Goal: Browse casually: Explore the website without a specific task or goal

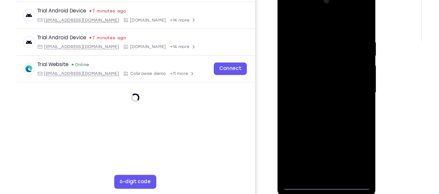
scroll to position [94, 0]
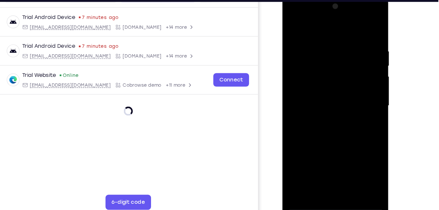
click at [331, 178] on div at bounding box center [328, 91] width 82 height 183
click at [354, 153] on div at bounding box center [328, 91] width 82 height 183
click at [301, 27] on div at bounding box center [328, 91] width 82 height 183
click at [359, 90] on div at bounding box center [328, 91] width 82 height 183
click at [322, 102] on div at bounding box center [328, 91] width 82 height 183
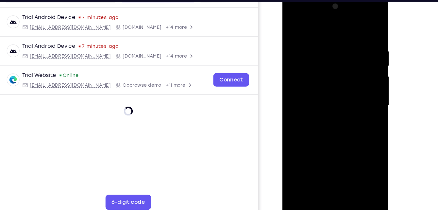
click at [322, 88] on div at bounding box center [328, 91] width 82 height 183
click at [320, 79] on div at bounding box center [328, 91] width 82 height 183
click at [320, 92] on div at bounding box center [328, 91] width 82 height 183
click at [325, 120] on div at bounding box center [328, 91] width 82 height 183
click at [366, 169] on div at bounding box center [328, 91] width 82 height 183
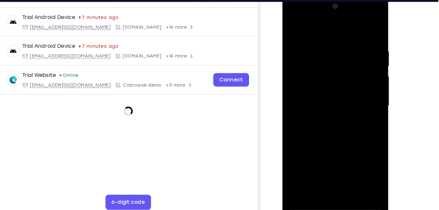
click at [353, 108] on div at bounding box center [328, 91] width 82 height 183
click at [322, 45] on div at bounding box center [328, 91] width 82 height 183
drag, startPoint x: 326, startPoint y: 31, endPoint x: 327, endPoint y: 7, distance: 24.3
click at [327, 7] on div at bounding box center [328, 91] width 82 height 183
click at [362, 26] on div at bounding box center [328, 91] width 82 height 183
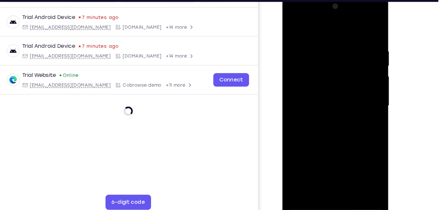
click at [344, 170] on div at bounding box center [328, 91] width 82 height 183
click at [324, 128] on div at bounding box center [328, 91] width 82 height 183
click at [334, 96] on div at bounding box center [328, 91] width 82 height 183
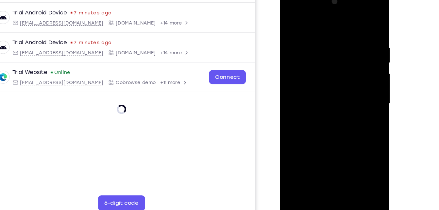
click at [361, 23] on div at bounding box center [326, 86] width 82 height 183
click at [289, 19] on div at bounding box center [326, 86] width 82 height 183
click at [344, 106] on div at bounding box center [326, 86] width 82 height 183
click at [323, 160] on div at bounding box center [326, 86] width 82 height 183
click at [311, 160] on div at bounding box center [326, 86] width 82 height 183
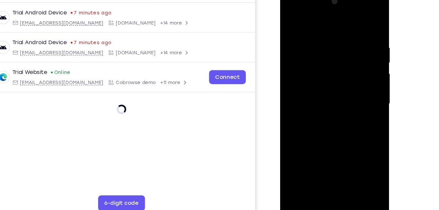
click at [344, 122] on div at bounding box center [326, 86] width 82 height 183
click at [356, 97] on div at bounding box center [326, 86] width 82 height 183
click at [289, 21] on div at bounding box center [326, 86] width 82 height 183
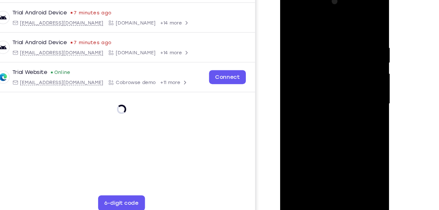
click at [318, 129] on div at bounding box center [326, 86] width 82 height 183
click at [358, 104] on div at bounding box center [326, 86] width 82 height 183
click at [291, 22] on div at bounding box center [326, 86] width 82 height 183
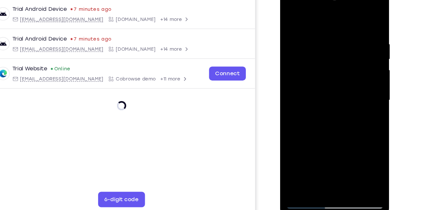
click at [294, 16] on div at bounding box center [326, 82] width 82 height 183
drag, startPoint x: 334, startPoint y: 114, endPoint x: 341, endPoint y: 32, distance: 82.7
click at [341, 32] on div at bounding box center [326, 82] width 82 height 183
drag, startPoint x: 341, startPoint y: 128, endPoint x: 342, endPoint y: 60, distance: 68.7
click at [342, 60] on div at bounding box center [326, 82] width 82 height 183
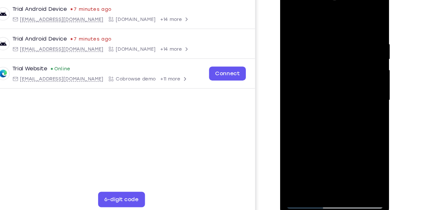
drag, startPoint x: 353, startPoint y: 132, endPoint x: 356, endPoint y: 92, distance: 40.0
click at [356, 92] on div at bounding box center [326, 82] width 82 height 183
click at [358, 160] on div at bounding box center [326, 82] width 82 height 183
click at [308, 142] on div at bounding box center [326, 82] width 82 height 183
click at [298, 118] on div at bounding box center [326, 82] width 82 height 183
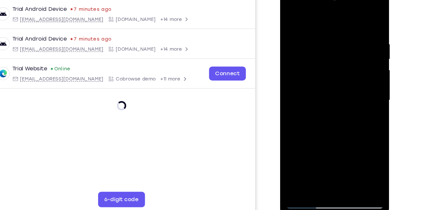
drag, startPoint x: 337, startPoint y: 145, endPoint x: 341, endPoint y: 87, distance: 58.0
click at [341, 87] on div at bounding box center [326, 82] width 82 height 183
click at [302, 172] on div at bounding box center [326, 82] width 82 height 183
click at [300, 160] on div at bounding box center [326, 82] width 82 height 183
click at [308, 160] on div at bounding box center [326, 82] width 82 height 183
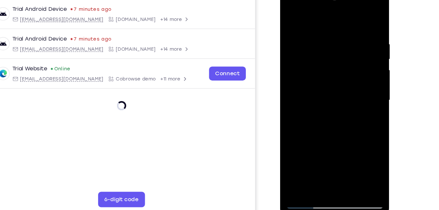
click at [321, 16] on div at bounding box center [326, 82] width 82 height 183
click at [313, 28] on div at bounding box center [326, 82] width 82 height 183
click at [292, 14] on div at bounding box center [326, 82] width 82 height 183
click at [343, 100] on div at bounding box center [326, 82] width 82 height 183
drag, startPoint x: 335, startPoint y: 123, endPoint x: 342, endPoint y: 53, distance: 71.0
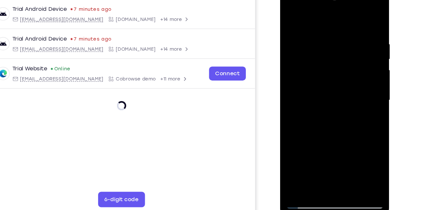
click at [342, 53] on div at bounding box center [326, 82] width 82 height 183
drag, startPoint x: 331, startPoint y: 117, endPoint x: 343, endPoint y: 71, distance: 47.8
click at [343, 71] on div at bounding box center [326, 82] width 82 height 183
drag, startPoint x: 328, startPoint y: 129, endPoint x: 337, endPoint y: 93, distance: 37.3
click at [337, 93] on div at bounding box center [326, 82] width 82 height 183
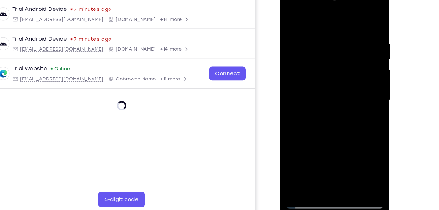
drag, startPoint x: 326, startPoint y: 145, endPoint x: 332, endPoint y: 125, distance: 20.5
click at [332, 125] on div at bounding box center [326, 82] width 82 height 183
drag, startPoint x: 327, startPoint y: 148, endPoint x: 340, endPoint y: 99, distance: 50.4
click at [340, 99] on div at bounding box center [326, 82] width 82 height 183
drag, startPoint x: 334, startPoint y: 149, endPoint x: 343, endPoint y: 91, distance: 59.0
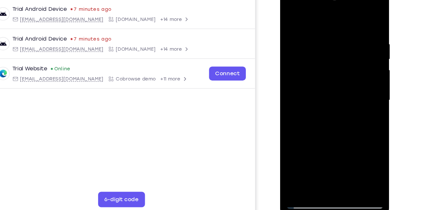
click at [343, 91] on div at bounding box center [326, 82] width 82 height 183
click at [330, 117] on div at bounding box center [326, 82] width 82 height 183
click at [301, 18] on div at bounding box center [326, 82] width 82 height 183
click at [300, 170] on div at bounding box center [326, 82] width 82 height 183
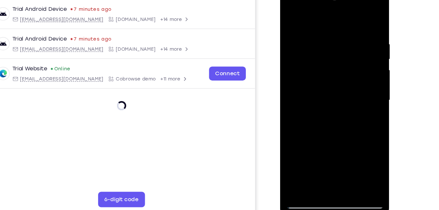
click at [300, 170] on div at bounding box center [326, 82] width 82 height 183
click at [295, 161] on div at bounding box center [326, 82] width 82 height 183
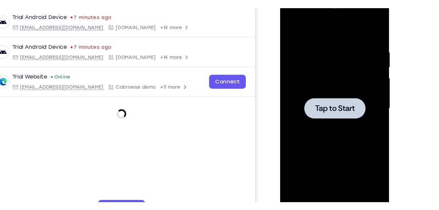
scroll to position [93, 0]
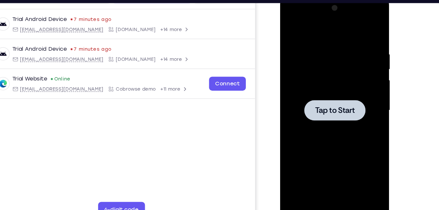
click at [333, 66] on div at bounding box center [326, 92] width 82 height 183
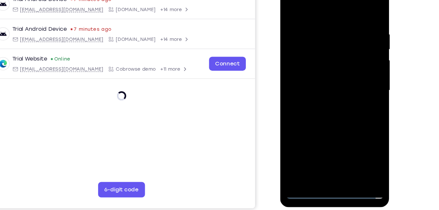
scroll to position [97, 0]
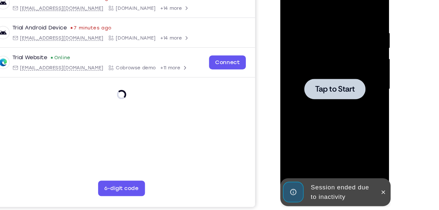
click at [317, 40] on div at bounding box center [326, 71] width 82 height 183
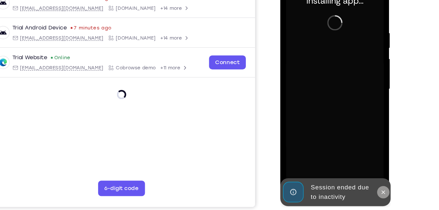
click at [365, 161] on button at bounding box center [367, 158] width 10 height 10
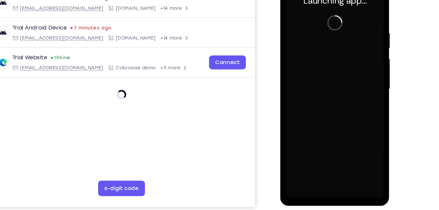
scroll to position [96, 0]
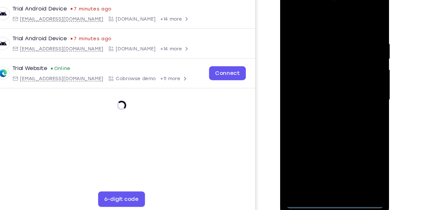
click at [329, 168] on div at bounding box center [326, 82] width 82 height 183
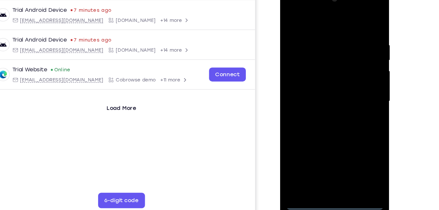
click at [355, 146] on div at bounding box center [326, 83] width 82 height 183
click at [330, 19] on div at bounding box center [326, 83] width 82 height 183
click at [298, 60] on div at bounding box center [326, 83] width 82 height 183
click at [325, 82] on div at bounding box center [326, 83] width 82 height 183
click at [325, 81] on div at bounding box center [326, 83] width 82 height 183
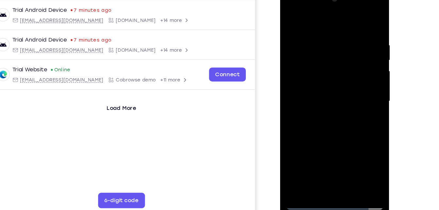
click at [325, 93] on div at bounding box center [326, 83] width 82 height 183
drag, startPoint x: 328, startPoint y: 22, endPoint x: 338, endPoint y: -22, distance: 45.0
click at [338, 0] on html "Online web based iOS Simulators and Android Emulators. Run iPhone, iPad, Mobile…" at bounding box center [326, 85] width 93 height 196
drag, startPoint x: 332, startPoint y: 141, endPoint x: 340, endPoint y: 82, distance: 59.1
click at [340, 82] on div at bounding box center [326, 83] width 82 height 183
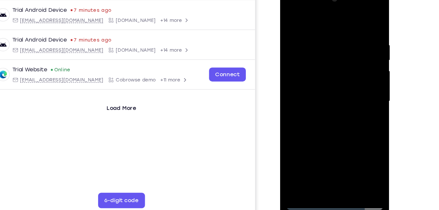
click at [323, 159] on div at bounding box center [326, 83] width 82 height 183
click at [323, 161] on div at bounding box center [326, 83] width 82 height 183
drag, startPoint x: 356, startPoint y: 99, endPoint x: 347, endPoint y: 96, distance: 10.4
click at [347, 96] on div at bounding box center [326, 83] width 82 height 183
click at [304, 26] on div at bounding box center [326, 83] width 82 height 183
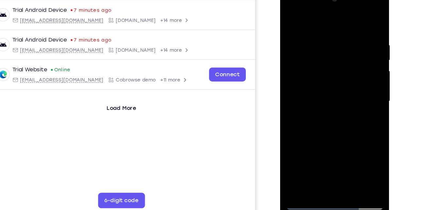
click at [350, 17] on div at bounding box center [326, 83] width 82 height 183
click at [313, 109] on div at bounding box center [326, 83] width 82 height 183
drag, startPoint x: 334, startPoint y: 95, endPoint x: 343, endPoint y: 43, distance: 52.7
click at [343, 43] on div at bounding box center [326, 83] width 82 height 183
drag, startPoint x: 330, startPoint y: 108, endPoint x: 339, endPoint y: 73, distance: 36.1
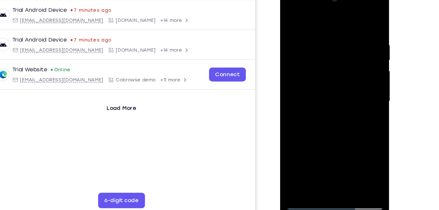
click at [339, 73] on div at bounding box center [326, 83] width 82 height 183
drag, startPoint x: 341, startPoint y: 98, endPoint x: 349, endPoint y: 58, distance: 40.7
click at [349, 58] on div at bounding box center [326, 83] width 82 height 183
drag, startPoint x: 333, startPoint y: 118, endPoint x: 338, endPoint y: 92, distance: 26.0
click at [338, 92] on div at bounding box center [326, 83] width 82 height 183
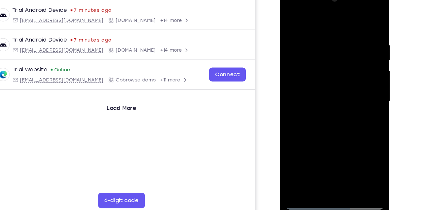
drag, startPoint x: 335, startPoint y: 112, endPoint x: 340, endPoint y: 62, distance: 50.6
click at [340, 62] on div at bounding box center [326, 83] width 82 height 183
drag, startPoint x: 331, startPoint y: 122, endPoint x: 336, endPoint y: 63, distance: 59.5
click at [336, 63] on div at bounding box center [326, 83] width 82 height 183
drag, startPoint x: 329, startPoint y: 110, endPoint x: 337, endPoint y: 45, distance: 64.9
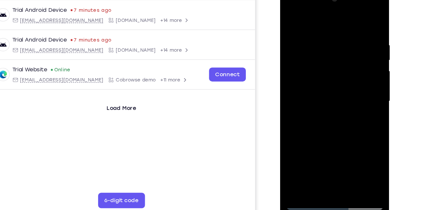
click at [337, 45] on div at bounding box center [326, 83] width 82 height 183
drag, startPoint x: 328, startPoint y: 122, endPoint x: 330, endPoint y: 189, distance: 67.4
click at [330, 183] on html "Online web based iOS Simulators and Android Emulators. Run iPhone, iPad, Mobile…" at bounding box center [326, 85] width 93 height 196
drag, startPoint x: 334, startPoint y: 114, endPoint x: 339, endPoint y: 39, distance: 75.4
click at [339, 39] on div at bounding box center [326, 83] width 82 height 183
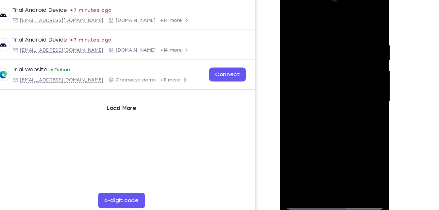
click at [327, 106] on div at bounding box center [326, 83] width 82 height 183
drag, startPoint x: 335, startPoint y: 115, endPoint x: 337, endPoint y: 82, distance: 33.1
click at [337, 82] on div at bounding box center [326, 83] width 82 height 183
drag, startPoint x: 336, startPoint y: 109, endPoint x: 341, endPoint y: 77, distance: 31.8
click at [341, 77] on div at bounding box center [326, 83] width 82 height 183
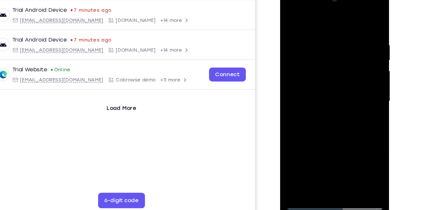
click at [363, 81] on div at bounding box center [326, 83] width 82 height 183
click at [289, 19] on div at bounding box center [326, 83] width 82 height 183
drag, startPoint x: 335, startPoint y: 98, endPoint x: 346, endPoint y: 56, distance: 43.9
click at [346, 56] on div at bounding box center [326, 83] width 82 height 183
drag, startPoint x: 341, startPoint y: 111, endPoint x: 352, endPoint y: 44, distance: 68.3
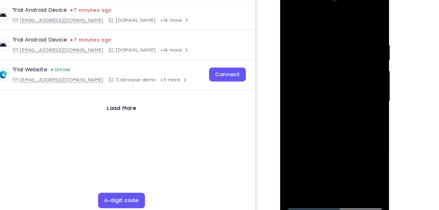
click at [352, 44] on div at bounding box center [326, 83] width 82 height 183
drag, startPoint x: 340, startPoint y: 116, endPoint x: 342, endPoint y: 168, distance: 52.4
click at [342, 168] on div at bounding box center [326, 83] width 82 height 183
click at [288, 16] on div at bounding box center [326, 83] width 82 height 183
click at [316, 88] on div at bounding box center [326, 83] width 82 height 183
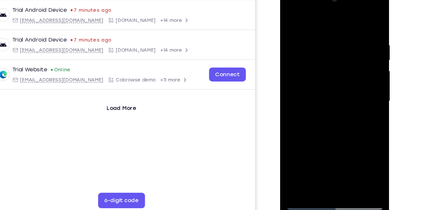
click at [318, 26] on div at bounding box center [326, 83] width 82 height 183
drag, startPoint x: 348, startPoint y: 99, endPoint x: 352, endPoint y: 38, distance: 61.0
click at [352, 38] on div at bounding box center [326, 83] width 82 height 183
drag, startPoint x: 344, startPoint y: 109, endPoint x: 350, endPoint y: 73, distance: 36.8
click at [350, 73] on div at bounding box center [326, 83] width 82 height 183
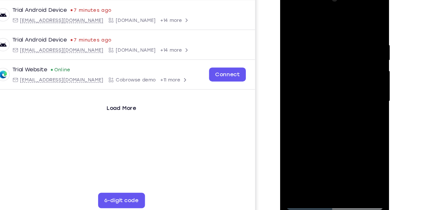
click at [321, 127] on div at bounding box center [326, 83] width 82 height 183
drag, startPoint x: 321, startPoint y: 127, endPoint x: 329, endPoint y: 45, distance: 82.8
click at [329, 45] on div at bounding box center [326, 83] width 82 height 183
click at [289, 15] on div at bounding box center [326, 83] width 82 height 183
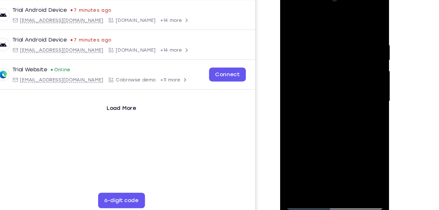
click at [289, 15] on div at bounding box center [326, 83] width 82 height 183
drag, startPoint x: 313, startPoint y: 70, endPoint x: 309, endPoint y: 124, distance: 53.5
click at [309, 124] on div at bounding box center [326, 83] width 82 height 183
drag, startPoint x: 334, startPoint y: 31, endPoint x: 332, endPoint y: 77, distance: 46.5
click at [332, 77] on div at bounding box center [326, 83] width 82 height 183
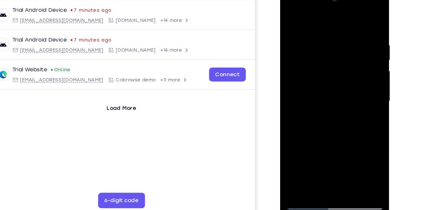
click at [292, 16] on div at bounding box center [326, 83] width 82 height 183
drag, startPoint x: 335, startPoint y: 129, endPoint x: 347, endPoint y: 42, distance: 87.4
click at [347, 42] on div at bounding box center [326, 83] width 82 height 183
drag, startPoint x: 347, startPoint y: 42, endPoint x: 335, endPoint y: 119, distance: 78.0
click at [335, 119] on div at bounding box center [326, 83] width 82 height 183
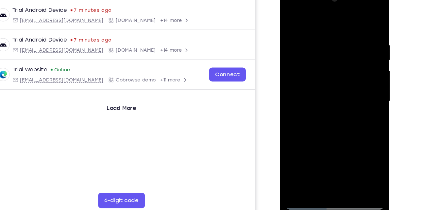
click at [325, 62] on div at bounding box center [326, 83] width 82 height 183
click at [361, 87] on div at bounding box center [326, 83] width 82 height 183
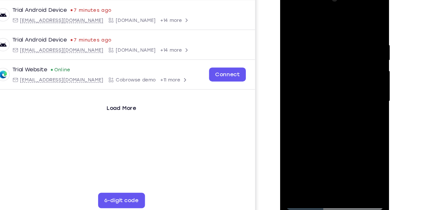
click at [361, 87] on div at bounding box center [326, 83] width 82 height 183
click at [363, 19] on div at bounding box center [326, 83] width 82 height 183
drag, startPoint x: 340, startPoint y: 118, endPoint x: 351, endPoint y: 38, distance: 80.5
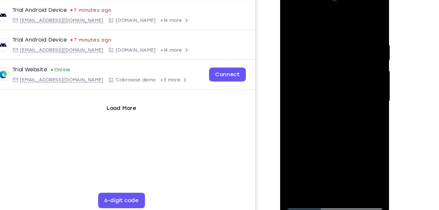
click at [351, 38] on div at bounding box center [326, 83] width 82 height 183
drag, startPoint x: 331, startPoint y: 120, endPoint x: 342, endPoint y: 54, distance: 66.2
click at [342, 54] on div at bounding box center [326, 83] width 82 height 183
drag, startPoint x: 329, startPoint y: 124, endPoint x: 335, endPoint y: 51, distance: 72.9
click at [335, 51] on div at bounding box center [326, 83] width 82 height 183
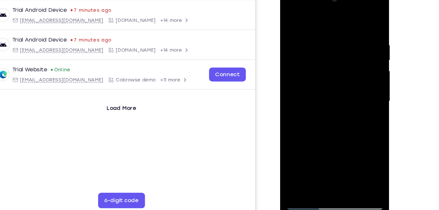
drag, startPoint x: 334, startPoint y: 116, endPoint x: 340, endPoint y: 37, distance: 79.0
click at [340, 37] on div at bounding box center [326, 83] width 82 height 183
drag, startPoint x: 330, startPoint y: 121, endPoint x: 348, endPoint y: 12, distance: 110.7
click at [348, 12] on div at bounding box center [326, 83] width 82 height 183
drag, startPoint x: 333, startPoint y: 106, endPoint x: 335, endPoint y: 52, distance: 54.0
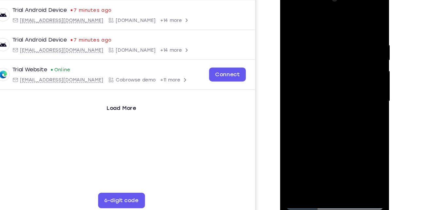
click at [335, 52] on div at bounding box center [326, 83] width 82 height 183
drag, startPoint x: 332, startPoint y: 127, endPoint x: 346, endPoint y: 32, distance: 96.0
click at [346, 32] on div at bounding box center [326, 83] width 82 height 183
drag, startPoint x: 337, startPoint y: 121, endPoint x: 340, endPoint y: 68, distance: 53.1
click at [340, 68] on div at bounding box center [326, 83] width 82 height 183
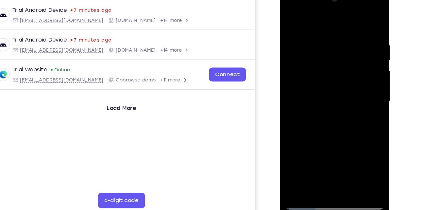
drag, startPoint x: 331, startPoint y: 126, endPoint x: 340, endPoint y: 83, distance: 43.1
click at [340, 83] on div at bounding box center [326, 83] width 82 height 183
drag, startPoint x: 328, startPoint y: 146, endPoint x: 362, endPoint y: 38, distance: 113.1
click at [362, 38] on div at bounding box center [326, 83] width 82 height 183
drag, startPoint x: 334, startPoint y: 123, endPoint x: 334, endPoint y: 53, distance: 70.3
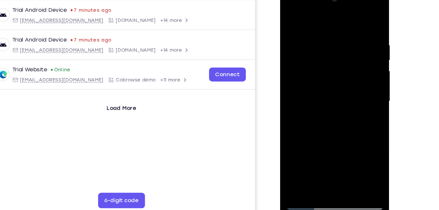
click at [334, 53] on div at bounding box center [326, 83] width 82 height 183
click at [327, 65] on div at bounding box center [326, 83] width 82 height 183
drag, startPoint x: 337, startPoint y: 111, endPoint x: 340, endPoint y: 71, distance: 40.0
click at [340, 71] on div at bounding box center [326, 83] width 82 height 183
drag, startPoint x: 326, startPoint y: 127, endPoint x: 341, endPoint y: 50, distance: 78.5
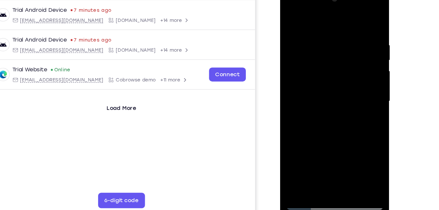
click at [341, 50] on div at bounding box center [326, 83] width 82 height 183
drag, startPoint x: 331, startPoint y: 112, endPoint x: 345, endPoint y: 25, distance: 88.2
click at [345, 25] on div at bounding box center [326, 83] width 82 height 183
drag, startPoint x: 335, startPoint y: 131, endPoint x: 356, endPoint y: 31, distance: 102.4
click at [356, 31] on div at bounding box center [326, 83] width 82 height 183
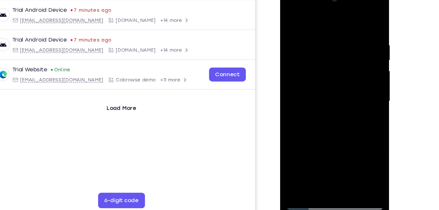
drag, startPoint x: 340, startPoint y: 131, endPoint x: 346, endPoint y: 51, distance: 80.0
click at [346, 51] on div at bounding box center [326, 83] width 82 height 183
drag, startPoint x: 332, startPoint y: 138, endPoint x: 337, endPoint y: 47, distance: 90.4
click at [337, 47] on div at bounding box center [326, 83] width 82 height 183
drag, startPoint x: 330, startPoint y: 138, endPoint x: 332, endPoint y: 77, distance: 61.2
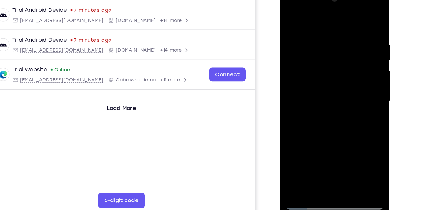
click at [332, 77] on div at bounding box center [326, 83] width 82 height 183
drag, startPoint x: 325, startPoint y: 112, endPoint x: 332, endPoint y: 53, distance: 60.3
click at [332, 53] on div at bounding box center [326, 83] width 82 height 183
drag, startPoint x: 327, startPoint y: 116, endPoint x: 335, endPoint y: 62, distance: 55.2
click at [335, 62] on div at bounding box center [326, 83] width 82 height 183
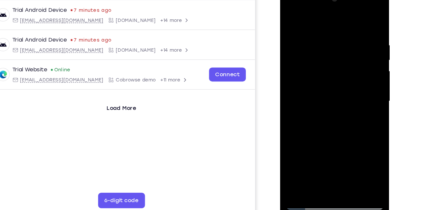
drag, startPoint x: 332, startPoint y: 118, endPoint x: 368, endPoint y: 16, distance: 108.2
click at [368, 16] on div at bounding box center [326, 84] width 93 height 195
drag, startPoint x: 341, startPoint y: 127, endPoint x: 341, endPoint y: 47, distance: 79.1
click at [341, 47] on div at bounding box center [326, 83] width 82 height 183
drag, startPoint x: 331, startPoint y: 133, endPoint x: 338, endPoint y: 35, distance: 99.0
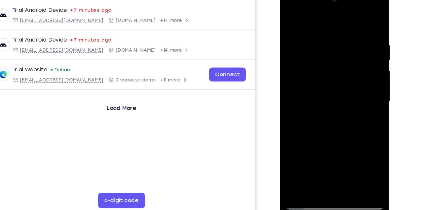
click at [338, 35] on div at bounding box center [326, 83] width 82 height 183
drag, startPoint x: 327, startPoint y: 146, endPoint x: 341, endPoint y: 42, distance: 104.6
click at [341, 42] on div at bounding box center [326, 83] width 82 height 183
drag, startPoint x: 332, startPoint y: 141, endPoint x: 342, endPoint y: 51, distance: 90.5
click at [342, 51] on div at bounding box center [326, 83] width 82 height 183
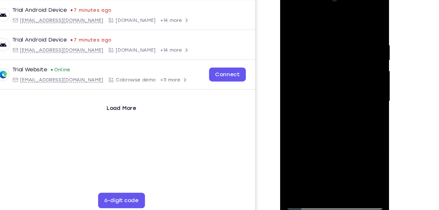
drag, startPoint x: 330, startPoint y: 121, endPoint x: 334, endPoint y: 69, distance: 52.1
click at [334, 69] on div at bounding box center [326, 83] width 82 height 183
drag, startPoint x: 325, startPoint y: 128, endPoint x: 330, endPoint y: 54, distance: 75.1
click at [330, 54] on div at bounding box center [326, 83] width 82 height 183
drag, startPoint x: 327, startPoint y: 125, endPoint x: 336, endPoint y: 48, distance: 76.7
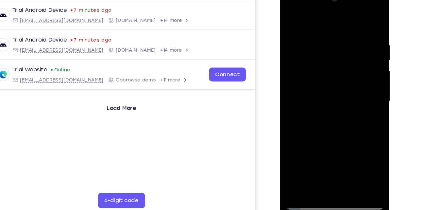
click at [336, 48] on div at bounding box center [326, 83] width 82 height 183
drag, startPoint x: 324, startPoint y: 124, endPoint x: 338, endPoint y: 37, distance: 88.0
click at [338, 37] on div at bounding box center [326, 83] width 82 height 183
drag, startPoint x: 329, startPoint y: 135, endPoint x: 336, endPoint y: 55, distance: 80.8
click at [336, 55] on div at bounding box center [326, 83] width 82 height 183
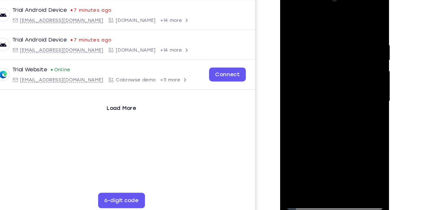
drag, startPoint x: 334, startPoint y: 109, endPoint x: 339, endPoint y: 32, distance: 77.0
click at [339, 32] on div at bounding box center [326, 83] width 82 height 183
drag, startPoint x: 331, startPoint y: 129, endPoint x: 344, endPoint y: 38, distance: 91.9
click at [344, 38] on div at bounding box center [326, 83] width 82 height 183
drag, startPoint x: 334, startPoint y: 111, endPoint x: 346, endPoint y: 43, distance: 68.8
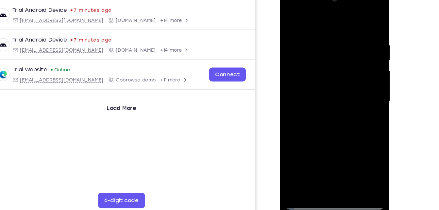
click at [346, 43] on div at bounding box center [326, 83] width 82 height 183
drag, startPoint x: 336, startPoint y: 138, endPoint x: 364, endPoint y: 58, distance: 84.7
click at [364, 58] on div at bounding box center [326, 83] width 82 height 183
drag, startPoint x: 334, startPoint y: 109, endPoint x: 333, endPoint y: 51, distance: 57.9
click at [333, 51] on div at bounding box center [326, 83] width 82 height 183
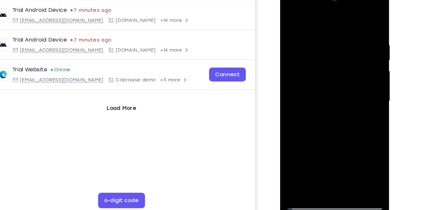
drag, startPoint x: 326, startPoint y: 113, endPoint x: 327, endPoint y: 34, distance: 78.8
click at [327, 34] on div at bounding box center [326, 83] width 82 height 183
drag, startPoint x: 327, startPoint y: 132, endPoint x: 327, endPoint y: 75, distance: 57.9
click at [327, 75] on div at bounding box center [326, 83] width 82 height 183
drag, startPoint x: 324, startPoint y: 131, endPoint x: 328, endPoint y: 61, distance: 70.1
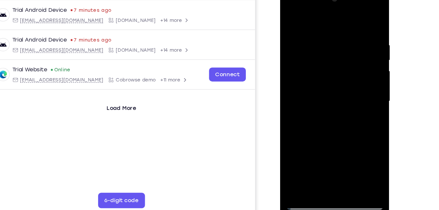
click at [328, 61] on div at bounding box center [326, 83] width 82 height 183
drag, startPoint x: 325, startPoint y: 133, endPoint x: 330, endPoint y: 72, distance: 61.4
click at [330, 72] on div at bounding box center [326, 83] width 82 height 183
drag, startPoint x: 323, startPoint y: 125, endPoint x: 325, endPoint y: 56, distance: 69.0
click at [325, 56] on div at bounding box center [326, 83] width 82 height 183
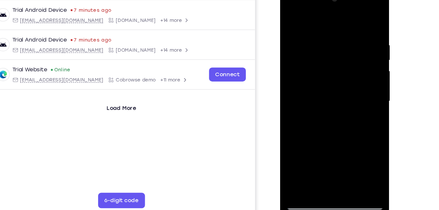
drag, startPoint x: 329, startPoint y: 124, endPoint x: 330, endPoint y: 50, distance: 73.6
click at [330, 50] on div at bounding box center [326, 83] width 82 height 183
drag, startPoint x: 329, startPoint y: 133, endPoint x: 336, endPoint y: 48, distance: 85.3
click at [336, 48] on div at bounding box center [326, 83] width 82 height 183
drag, startPoint x: 329, startPoint y: 131, endPoint x: 338, endPoint y: 39, distance: 93.3
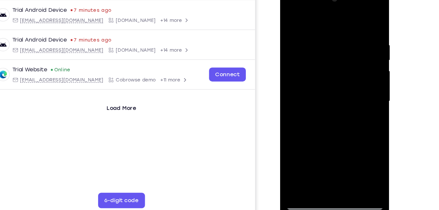
click at [338, 39] on div at bounding box center [326, 83] width 82 height 183
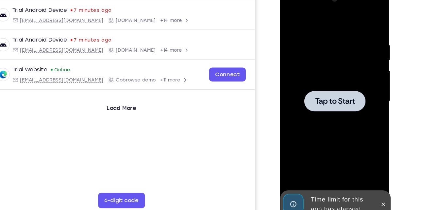
drag, startPoint x: 326, startPoint y: 134, endPoint x: 332, endPoint y: 61, distance: 73.1
click at [332, 61] on div at bounding box center [326, 83] width 82 height 183
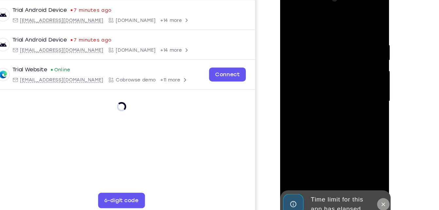
click at [366, 171] on icon at bounding box center [367, 170] width 3 height 3
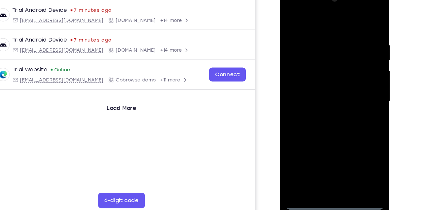
click at [331, 171] on div at bounding box center [326, 83] width 82 height 183
click at [355, 139] on div at bounding box center [326, 83] width 82 height 183
click at [331, 19] on div at bounding box center [326, 83] width 82 height 183
click at [354, 85] on div at bounding box center [326, 83] width 82 height 183
click at [316, 95] on div at bounding box center [326, 83] width 82 height 183
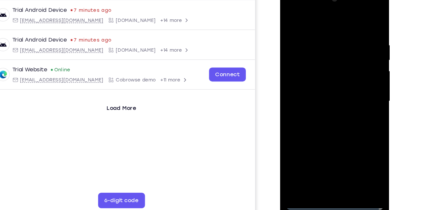
click at [319, 77] on div at bounding box center [326, 83] width 82 height 183
click at [322, 67] on div at bounding box center [326, 83] width 82 height 183
click at [324, 83] on div at bounding box center [326, 83] width 82 height 183
click at [332, 115] on div at bounding box center [326, 83] width 82 height 183
click at [342, 159] on div at bounding box center [326, 83] width 82 height 183
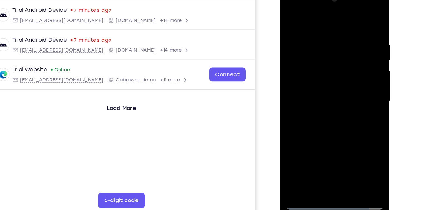
click at [334, 120] on div at bounding box center [326, 83] width 82 height 183
drag, startPoint x: 316, startPoint y: 20, endPoint x: 323, endPoint y: -23, distance: 42.8
click at [323, 0] on html "Online web based iOS Simulators and Android Emulators. Run iPhone, iPad, Mobile…" at bounding box center [326, 85] width 93 height 196
click at [292, 17] on div at bounding box center [326, 83] width 82 height 183
drag, startPoint x: 309, startPoint y: 132, endPoint x: 318, endPoint y: 75, distance: 57.9
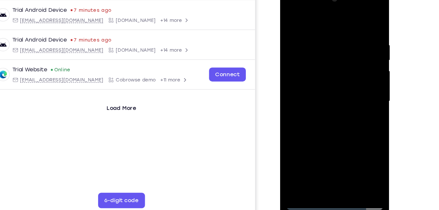
click at [318, 75] on div at bounding box center [326, 83] width 82 height 183
drag, startPoint x: 332, startPoint y: 137, endPoint x: 343, endPoint y: 61, distance: 76.6
click at [343, 61] on div at bounding box center [326, 83] width 82 height 183
drag, startPoint x: 331, startPoint y: 131, endPoint x: 346, endPoint y: 41, distance: 91.9
click at [346, 41] on div at bounding box center [326, 83] width 82 height 183
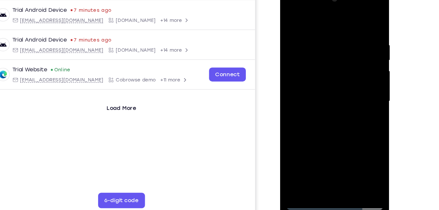
drag, startPoint x: 330, startPoint y: 127, endPoint x: 344, endPoint y: 56, distance: 73.0
click at [344, 56] on div at bounding box center [326, 83] width 82 height 183
drag, startPoint x: 331, startPoint y: 134, endPoint x: 336, endPoint y: 67, distance: 67.6
click at [336, 67] on div at bounding box center [326, 83] width 82 height 183
drag, startPoint x: 334, startPoint y: 120, endPoint x: 337, endPoint y: 55, distance: 65.5
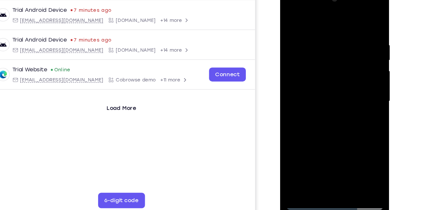
click at [337, 55] on div at bounding box center [326, 83] width 82 height 183
click at [334, 79] on div at bounding box center [326, 83] width 82 height 183
drag, startPoint x: 330, startPoint y: 99, endPoint x: 339, endPoint y: 46, distance: 54.3
click at [339, 46] on div at bounding box center [326, 83] width 82 height 183
drag, startPoint x: 330, startPoint y: 119, endPoint x: 343, endPoint y: 49, distance: 70.5
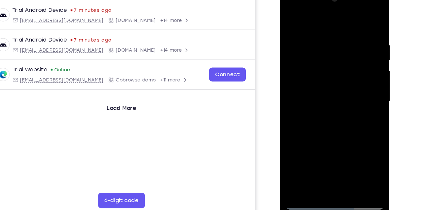
click at [343, 49] on div at bounding box center [326, 83] width 82 height 183
drag, startPoint x: 328, startPoint y: 123, endPoint x: 339, endPoint y: 50, distance: 74.1
click at [339, 50] on div at bounding box center [326, 83] width 82 height 183
click at [328, 129] on div at bounding box center [326, 83] width 82 height 183
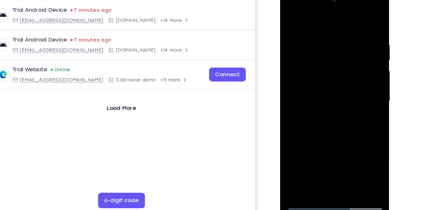
drag, startPoint x: 330, startPoint y: 143, endPoint x: 331, endPoint y: 125, distance: 17.3
click at [331, 125] on div at bounding box center [326, 83] width 82 height 183
drag, startPoint x: 331, startPoint y: 125, endPoint x: 336, endPoint y: 55, distance: 70.8
click at [336, 55] on div at bounding box center [326, 83] width 82 height 183
drag, startPoint x: 330, startPoint y: 114, endPoint x: 340, endPoint y: 44, distance: 71.1
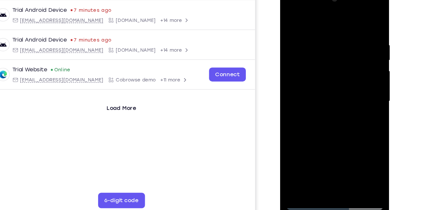
click at [340, 44] on div at bounding box center [326, 83] width 82 height 183
drag, startPoint x: 331, startPoint y: 121, endPoint x: 345, endPoint y: 49, distance: 73.3
click at [345, 49] on div at bounding box center [326, 83] width 82 height 183
drag, startPoint x: 326, startPoint y: 123, endPoint x: 345, endPoint y: 57, distance: 68.1
click at [345, 57] on div at bounding box center [326, 83] width 82 height 183
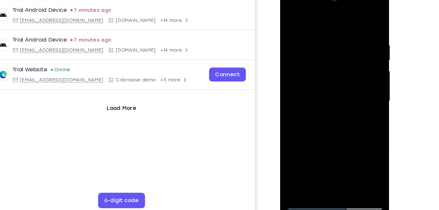
drag, startPoint x: 331, startPoint y: 126, endPoint x: 337, endPoint y: 97, distance: 29.5
click at [337, 97] on div at bounding box center [326, 83] width 82 height 183
click at [295, 164] on div at bounding box center [326, 83] width 82 height 183
drag, startPoint x: 333, startPoint y: 75, endPoint x: 330, endPoint y: 117, distance: 42.3
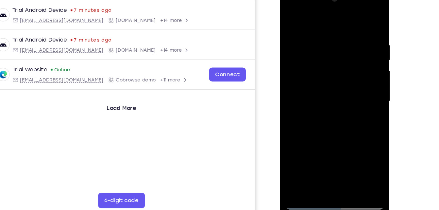
click at [330, 117] on div at bounding box center [326, 83] width 82 height 183
click at [322, 29] on div at bounding box center [326, 83] width 82 height 183
click at [357, 66] on div at bounding box center [326, 83] width 82 height 183
click at [361, 21] on div at bounding box center [326, 83] width 82 height 183
click at [341, 159] on div at bounding box center [326, 83] width 82 height 183
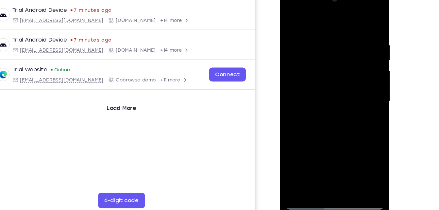
drag, startPoint x: 351, startPoint y: 63, endPoint x: 330, endPoint y: 60, distance: 21.2
click at [330, 60] on div at bounding box center [326, 83] width 82 height 183
click at [332, 68] on div at bounding box center [326, 83] width 82 height 183
click at [290, 72] on div at bounding box center [326, 83] width 82 height 183
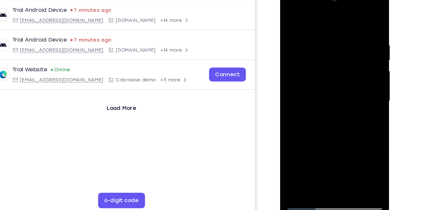
click at [308, 162] on div at bounding box center [326, 83] width 82 height 183
drag, startPoint x: 321, startPoint y: 141, endPoint x: 334, endPoint y: 80, distance: 62.3
click at [334, 80] on div at bounding box center [326, 83] width 82 height 183
drag, startPoint x: 316, startPoint y: 148, endPoint x: 336, endPoint y: 87, distance: 64.7
click at [336, 87] on div at bounding box center [326, 83] width 82 height 183
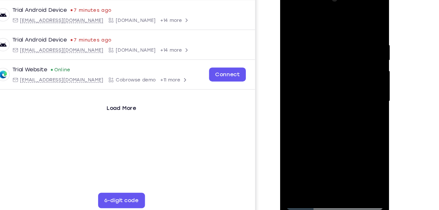
drag, startPoint x: 317, startPoint y: 132, endPoint x: 339, endPoint y: 79, distance: 57.3
click at [339, 79] on div at bounding box center [326, 83] width 82 height 183
drag, startPoint x: 311, startPoint y: 139, endPoint x: 317, endPoint y: 144, distance: 7.3
click at [317, 144] on div at bounding box center [326, 83] width 82 height 183
click at [363, 107] on div at bounding box center [326, 83] width 82 height 183
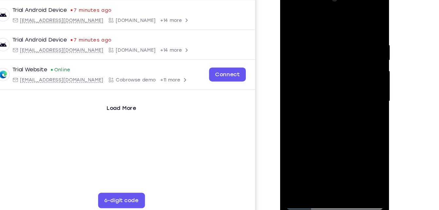
click at [363, 107] on div at bounding box center [326, 83] width 82 height 183
click at [354, 108] on div at bounding box center [326, 83] width 82 height 183
drag, startPoint x: 327, startPoint y: 150, endPoint x: 334, endPoint y: 111, distance: 40.2
click at [334, 111] on div at bounding box center [326, 83] width 82 height 183
drag, startPoint x: 324, startPoint y: 140, endPoint x: 332, endPoint y: 99, distance: 41.7
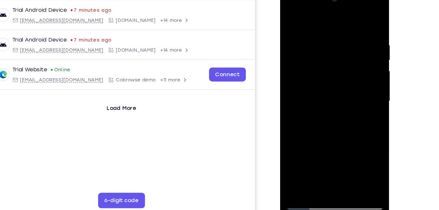
click at [332, 99] on div at bounding box center [326, 83] width 82 height 183
drag, startPoint x: 314, startPoint y: 145, endPoint x: 327, endPoint y: 102, distance: 44.2
click at [327, 102] on div at bounding box center [326, 83] width 82 height 183
click at [309, 138] on div at bounding box center [326, 83] width 82 height 183
click at [363, 19] on div at bounding box center [326, 83] width 82 height 183
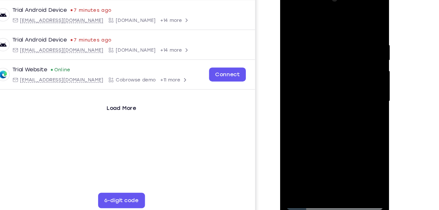
drag, startPoint x: 321, startPoint y: 97, endPoint x: 323, endPoint y: 79, distance: 18.5
click at [323, 79] on div at bounding box center [326, 83] width 82 height 183
drag, startPoint x: 323, startPoint y: 79, endPoint x: 322, endPoint y: 104, distance: 24.9
click at [322, 104] on div at bounding box center [326, 83] width 82 height 183
click at [294, 14] on div at bounding box center [326, 83] width 82 height 183
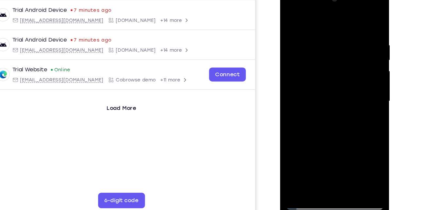
click at [357, 163] on div at bounding box center [326, 83] width 82 height 183
drag, startPoint x: 356, startPoint y: 79, endPoint x: 357, endPoint y: 65, distance: 14.7
click at [357, 65] on div at bounding box center [326, 83] width 82 height 183
drag, startPoint x: 324, startPoint y: 105, endPoint x: 327, endPoint y: 92, distance: 14.0
click at [327, 92] on div at bounding box center [326, 83] width 82 height 183
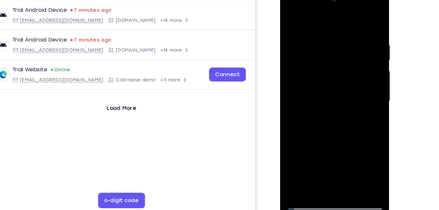
click at [327, 86] on div at bounding box center [326, 83] width 82 height 183
drag, startPoint x: 304, startPoint y: 39, endPoint x: 306, endPoint y: 48, distance: 9.0
click at [306, 48] on div at bounding box center [326, 83] width 82 height 183
click at [290, 16] on div at bounding box center [326, 83] width 82 height 183
click at [300, 117] on div at bounding box center [326, 83] width 82 height 183
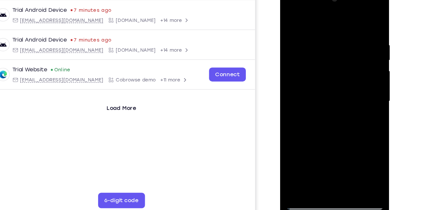
click at [301, 112] on div at bounding box center [326, 83] width 82 height 183
drag, startPoint x: 311, startPoint y: 138, endPoint x: 327, endPoint y: 56, distance: 83.6
click at [327, 56] on div at bounding box center [326, 83] width 82 height 183
drag, startPoint x: 334, startPoint y: 110, endPoint x: 332, endPoint y: 135, distance: 24.9
click at [332, 135] on div at bounding box center [326, 83] width 82 height 183
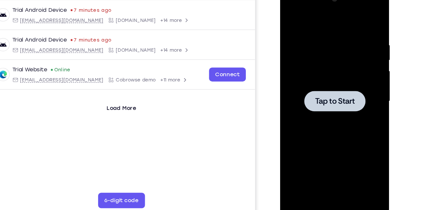
click at [325, 45] on div at bounding box center [326, 83] width 82 height 183
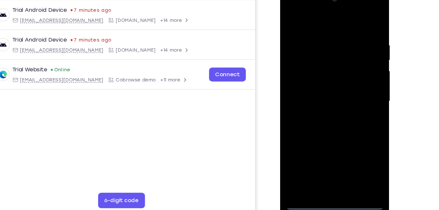
click at [326, 168] on div at bounding box center [326, 83] width 82 height 183
click at [354, 137] on div at bounding box center [326, 83] width 82 height 183
click at [324, 21] on div at bounding box center [326, 83] width 82 height 183
click at [353, 80] on div at bounding box center [326, 83] width 82 height 183
click at [317, 94] on div at bounding box center [326, 83] width 82 height 183
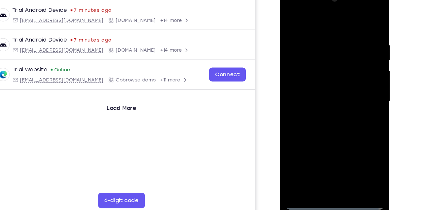
click at [321, 79] on div at bounding box center [326, 83] width 82 height 183
click at [322, 72] on div at bounding box center [326, 83] width 82 height 183
click at [323, 85] on div at bounding box center [326, 83] width 82 height 183
click at [351, 8] on div at bounding box center [326, 83] width 82 height 183
click at [297, 5] on div at bounding box center [326, 83] width 82 height 183
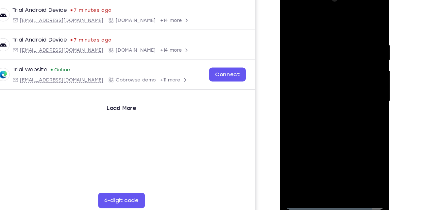
click at [316, 63] on div at bounding box center [326, 83] width 82 height 183
click at [319, 88] on div at bounding box center [326, 83] width 82 height 183
click at [320, 103] on div at bounding box center [326, 83] width 82 height 183
click at [321, 92] on div at bounding box center [326, 83] width 82 height 183
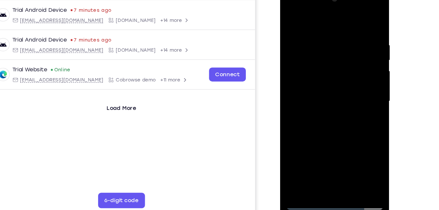
drag, startPoint x: 332, startPoint y: 129, endPoint x: 341, endPoint y: 66, distance: 63.4
click at [341, 66] on div at bounding box center [326, 83] width 82 height 183
click at [325, 156] on div at bounding box center [326, 83] width 82 height 183
click at [353, 6] on div at bounding box center [326, 83] width 82 height 183
click at [331, 19] on div at bounding box center [326, 83] width 82 height 183
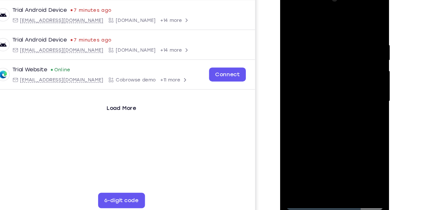
click at [321, 110] on div at bounding box center [326, 83] width 82 height 183
drag, startPoint x: 337, startPoint y: 140, endPoint x: 327, endPoint y: 146, distance: 12.2
click at [327, 146] on div at bounding box center [326, 83] width 82 height 183
click at [316, 29] on div at bounding box center [326, 83] width 82 height 183
drag, startPoint x: 320, startPoint y: 26, endPoint x: 323, endPoint y: 12, distance: 14.1
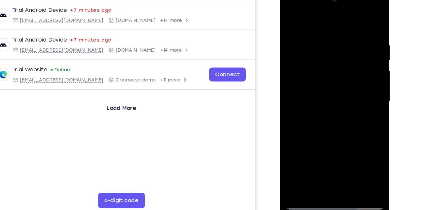
click at [323, 12] on div at bounding box center [326, 83] width 82 height 183
click at [363, 21] on div at bounding box center [326, 83] width 82 height 183
drag, startPoint x: 316, startPoint y: 138, endPoint x: 335, endPoint y: 42, distance: 97.4
click at [335, 42] on div at bounding box center [326, 83] width 82 height 183
click at [353, 7] on div at bounding box center [326, 83] width 82 height 183
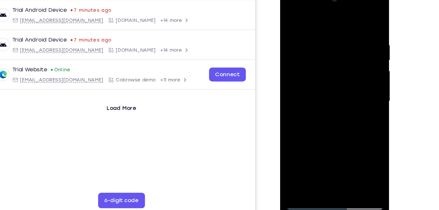
click at [330, 32] on div at bounding box center [326, 83] width 82 height 183
drag, startPoint x: 331, startPoint y: 103, endPoint x: 339, endPoint y: 28, distance: 75.0
click at [339, 28] on div at bounding box center [326, 83] width 82 height 183
drag, startPoint x: 339, startPoint y: 28, endPoint x: 335, endPoint y: 73, distance: 45.0
click at [335, 73] on div at bounding box center [326, 83] width 82 height 183
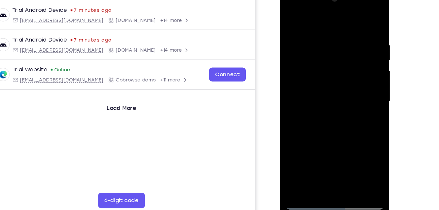
drag, startPoint x: 325, startPoint y: 125, endPoint x: 345, endPoint y: 44, distance: 83.0
click at [345, 44] on div at bounding box center [326, 83] width 82 height 183
drag, startPoint x: 329, startPoint y: 128, endPoint x: 328, endPoint y: 142, distance: 13.8
click at [328, 142] on div at bounding box center [326, 83] width 82 height 183
drag, startPoint x: 339, startPoint y: 42, endPoint x: 324, endPoint y: 104, distance: 63.2
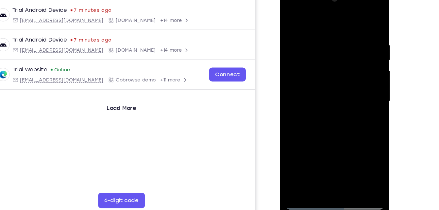
click at [324, 104] on div at bounding box center [326, 83] width 82 height 183
click at [292, 20] on div at bounding box center [326, 83] width 82 height 183
drag, startPoint x: 335, startPoint y: 116, endPoint x: 341, endPoint y: 37, distance: 80.0
click at [341, 37] on div at bounding box center [326, 83] width 82 height 183
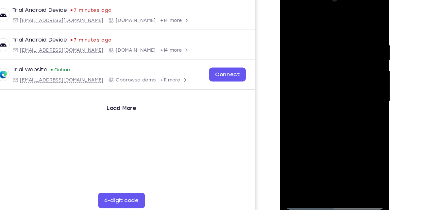
drag, startPoint x: 329, startPoint y: 131, endPoint x: 340, endPoint y: 45, distance: 86.5
click at [340, 45] on div at bounding box center [326, 83] width 82 height 183
drag, startPoint x: 335, startPoint y: 128, endPoint x: 343, endPoint y: 39, distance: 89.3
click at [343, 39] on div at bounding box center [326, 83] width 82 height 183
drag, startPoint x: 339, startPoint y: 120, endPoint x: 344, endPoint y: 80, distance: 40.2
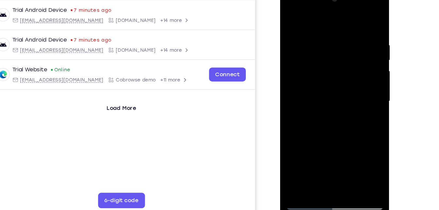
click at [344, 80] on div at bounding box center [326, 83] width 82 height 183
drag, startPoint x: 335, startPoint y: 122, endPoint x: 344, endPoint y: 71, distance: 51.4
click at [344, 71] on div at bounding box center [326, 83] width 82 height 183
drag, startPoint x: 336, startPoint y: 124, endPoint x: 344, endPoint y: 46, distance: 77.9
click at [344, 46] on div at bounding box center [326, 83] width 82 height 183
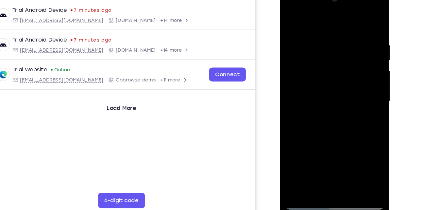
drag, startPoint x: 338, startPoint y: 114, endPoint x: 350, endPoint y: 43, distance: 72.2
click at [350, 43] on div at bounding box center [326, 83] width 82 height 183
drag, startPoint x: 339, startPoint y: 126, endPoint x: 348, endPoint y: 35, distance: 91.3
click at [348, 35] on div at bounding box center [326, 83] width 82 height 183
click at [343, 61] on div at bounding box center [326, 83] width 82 height 183
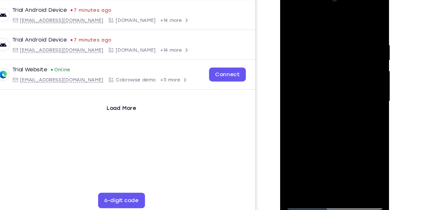
drag, startPoint x: 338, startPoint y: 112, endPoint x: 346, endPoint y: 50, distance: 62.7
click at [346, 50] on div at bounding box center [326, 83] width 82 height 183
drag, startPoint x: 342, startPoint y: 56, endPoint x: 345, endPoint y: 26, distance: 30.9
click at [345, 26] on div at bounding box center [326, 83] width 82 height 183
drag, startPoint x: 333, startPoint y: 111, endPoint x: 343, endPoint y: 35, distance: 76.9
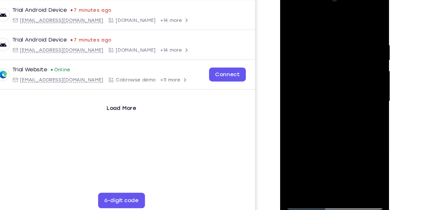
click at [343, 35] on div at bounding box center [326, 83] width 82 height 183
drag, startPoint x: 331, startPoint y: 123, endPoint x: 343, endPoint y: 49, distance: 75.2
click at [343, 49] on div at bounding box center [326, 83] width 82 height 183
drag, startPoint x: 335, startPoint y: 118, endPoint x: 338, endPoint y: 96, distance: 22.1
click at [338, 96] on div at bounding box center [326, 83] width 82 height 183
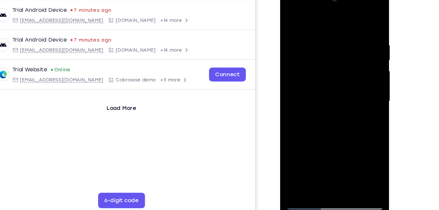
drag, startPoint x: 326, startPoint y: 147, endPoint x: 346, endPoint y: 55, distance: 94.4
click at [346, 55] on div at bounding box center [326, 83] width 82 height 183
drag, startPoint x: 335, startPoint y: 106, endPoint x: 338, endPoint y: 63, distance: 42.9
click at [338, 63] on div at bounding box center [326, 83] width 82 height 183
drag, startPoint x: 329, startPoint y: 129, endPoint x: 337, endPoint y: 55, distance: 75.3
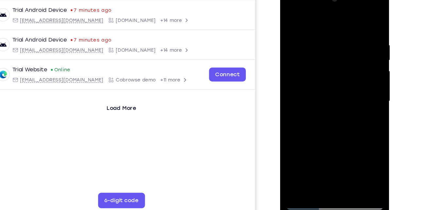
click at [337, 55] on div at bounding box center [326, 83] width 82 height 183
drag, startPoint x: 332, startPoint y: 121, endPoint x: 338, endPoint y: 56, distance: 65.0
click at [338, 56] on div at bounding box center [326, 83] width 82 height 183
drag, startPoint x: 330, startPoint y: 126, endPoint x: 339, endPoint y: 42, distance: 84.6
click at [339, 42] on div at bounding box center [326, 83] width 82 height 183
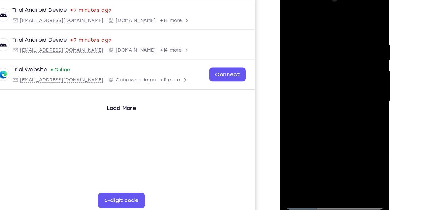
drag, startPoint x: 326, startPoint y: 125, endPoint x: 334, endPoint y: 56, distance: 70.1
click at [334, 56] on div at bounding box center [326, 83] width 82 height 183
drag, startPoint x: 346, startPoint y: 44, endPoint x: 343, endPoint y: 35, distance: 9.4
click at [343, 35] on div at bounding box center [326, 83] width 82 height 183
drag, startPoint x: 327, startPoint y: 127, endPoint x: 332, endPoint y: 69, distance: 57.4
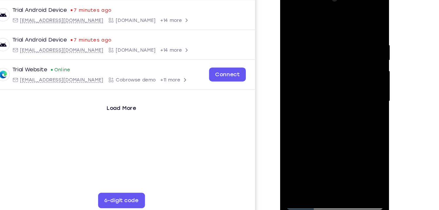
click at [332, 69] on div at bounding box center [326, 83] width 82 height 183
drag, startPoint x: 333, startPoint y: 121, endPoint x: 339, endPoint y: 50, distance: 70.9
click at [339, 50] on div at bounding box center [326, 83] width 82 height 183
drag, startPoint x: 329, startPoint y: 145, endPoint x: 339, endPoint y: 61, distance: 84.4
click at [339, 61] on div at bounding box center [326, 83] width 82 height 183
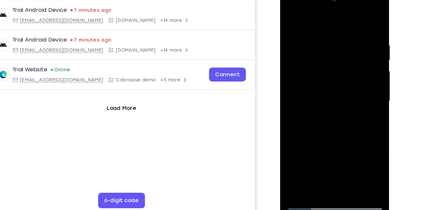
drag, startPoint x: 334, startPoint y: 116, endPoint x: 341, endPoint y: 38, distance: 78.2
click at [341, 38] on div at bounding box center [326, 83] width 82 height 183
drag, startPoint x: 333, startPoint y: 119, endPoint x: 339, endPoint y: 38, distance: 81.7
click at [339, 38] on div at bounding box center [326, 83] width 82 height 183
drag, startPoint x: 337, startPoint y: 126, endPoint x: 340, endPoint y: 62, distance: 63.2
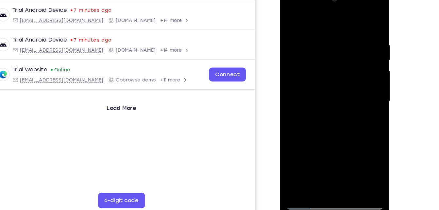
click at [340, 62] on div at bounding box center [326, 83] width 82 height 183
drag, startPoint x: 335, startPoint y: 139, endPoint x: 343, endPoint y: 52, distance: 87.3
click at [343, 52] on div at bounding box center [326, 83] width 82 height 183
drag, startPoint x: 331, startPoint y: 134, endPoint x: 339, endPoint y: 46, distance: 88.0
click at [339, 46] on div at bounding box center [326, 83] width 82 height 183
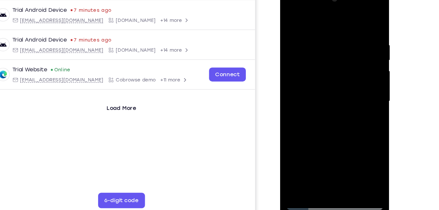
drag, startPoint x: 328, startPoint y: 128, endPoint x: 335, endPoint y: 60, distance: 67.4
click at [335, 60] on div at bounding box center [326, 83] width 82 height 183
drag, startPoint x: 330, startPoint y: 127, endPoint x: 336, endPoint y: 60, distance: 67.3
click at [336, 60] on div at bounding box center [326, 83] width 82 height 183
drag, startPoint x: 335, startPoint y: 110, endPoint x: 330, endPoint y: 152, distance: 42.9
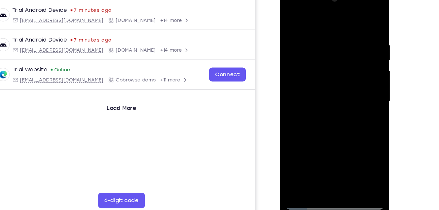
click at [330, 152] on div at bounding box center [326, 83] width 82 height 183
drag, startPoint x: 337, startPoint y: 61, endPoint x: 338, endPoint y: 35, distance: 25.9
click at [338, 35] on div at bounding box center [326, 83] width 82 height 183
drag, startPoint x: 332, startPoint y: 123, endPoint x: 334, endPoint y: 80, distance: 42.9
click at [334, 80] on div at bounding box center [326, 83] width 82 height 183
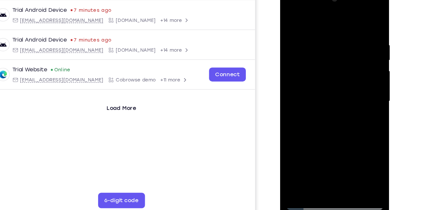
drag, startPoint x: 334, startPoint y: 80, endPoint x: 334, endPoint y: 104, distance: 23.9
click at [334, 104] on div at bounding box center [326, 83] width 82 height 183
drag, startPoint x: 329, startPoint y: 137, endPoint x: 341, endPoint y: 47, distance: 91.1
click at [341, 47] on div at bounding box center [326, 83] width 82 height 183
drag, startPoint x: 340, startPoint y: 123, endPoint x: 345, endPoint y: 36, distance: 87.2
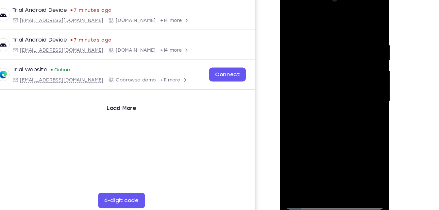
click at [345, 36] on div at bounding box center [326, 83] width 82 height 183
drag, startPoint x: 339, startPoint y: 114, endPoint x: 343, endPoint y: 41, distance: 74.0
click at [343, 41] on div at bounding box center [326, 83] width 82 height 183
drag, startPoint x: 335, startPoint y: 120, endPoint x: 341, endPoint y: 37, distance: 83.3
click at [341, 37] on div at bounding box center [326, 83] width 82 height 183
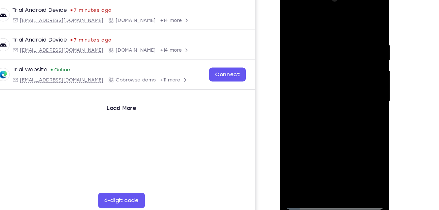
drag, startPoint x: 336, startPoint y: 122, endPoint x: 339, endPoint y: 36, distance: 86.1
click at [339, 36] on div at bounding box center [326, 83] width 82 height 183
drag, startPoint x: 336, startPoint y: 126, endPoint x: 342, endPoint y: 31, distance: 95.7
click at [342, 31] on div at bounding box center [326, 83] width 82 height 183
drag, startPoint x: 339, startPoint y: 114, endPoint x: 338, endPoint y: 70, distance: 44.5
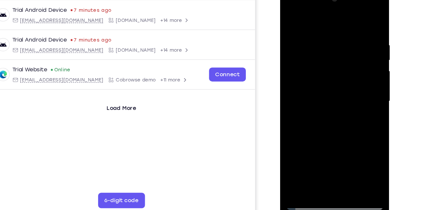
click at [338, 70] on div at bounding box center [326, 83] width 82 height 183
drag, startPoint x: 332, startPoint y: 131, endPoint x: 343, endPoint y: 57, distance: 75.1
click at [343, 57] on div at bounding box center [326, 83] width 82 height 183
drag, startPoint x: 332, startPoint y: 129, endPoint x: 345, endPoint y: 23, distance: 107.0
click at [345, 23] on div at bounding box center [326, 83] width 82 height 183
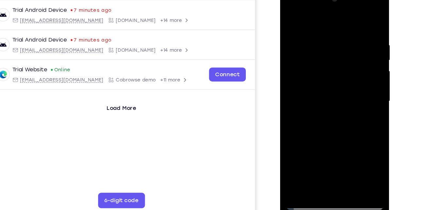
drag, startPoint x: 333, startPoint y: 131, endPoint x: 341, endPoint y: 51, distance: 80.2
click at [341, 51] on div at bounding box center [326, 83] width 82 height 183
drag, startPoint x: 330, startPoint y: 131, endPoint x: 343, endPoint y: 41, distance: 91.1
click at [343, 41] on div at bounding box center [326, 83] width 82 height 183
drag, startPoint x: 330, startPoint y: 136, endPoint x: 345, endPoint y: 23, distance: 114.1
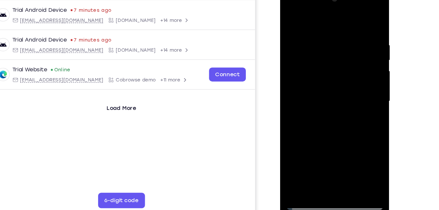
click at [345, 23] on div at bounding box center [326, 83] width 82 height 183
drag, startPoint x: 334, startPoint y: 137, endPoint x: 343, endPoint y: 49, distance: 88.4
click at [343, 49] on div at bounding box center [326, 83] width 82 height 183
drag, startPoint x: 342, startPoint y: 67, endPoint x: 344, endPoint y: 38, distance: 29.5
click at [344, 38] on div at bounding box center [326, 83] width 82 height 183
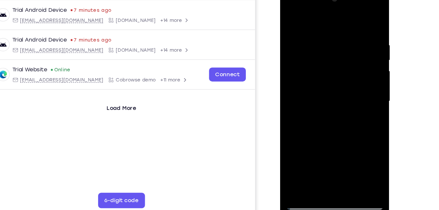
drag, startPoint x: 340, startPoint y: 111, endPoint x: 345, endPoint y: 53, distance: 57.8
click at [345, 53] on div at bounding box center [326, 83] width 82 height 183
drag, startPoint x: 335, startPoint y: 127, endPoint x: 341, endPoint y: 57, distance: 69.9
click at [341, 57] on div at bounding box center [326, 83] width 82 height 183
drag, startPoint x: 334, startPoint y: 135, endPoint x: 344, endPoint y: 52, distance: 84.0
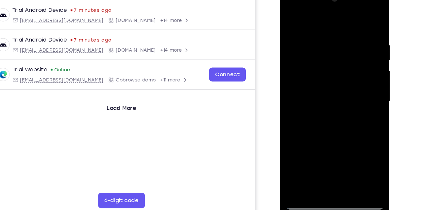
click at [344, 52] on div at bounding box center [326, 83] width 82 height 183
drag, startPoint x: 331, startPoint y: 128, endPoint x: 342, endPoint y: 46, distance: 82.2
click at [342, 46] on div at bounding box center [326, 83] width 82 height 183
drag, startPoint x: 335, startPoint y: 142, endPoint x: 345, endPoint y: 52, distance: 90.8
click at [345, 52] on div at bounding box center [326, 83] width 82 height 183
